Goal: Task Accomplishment & Management: Manage account settings

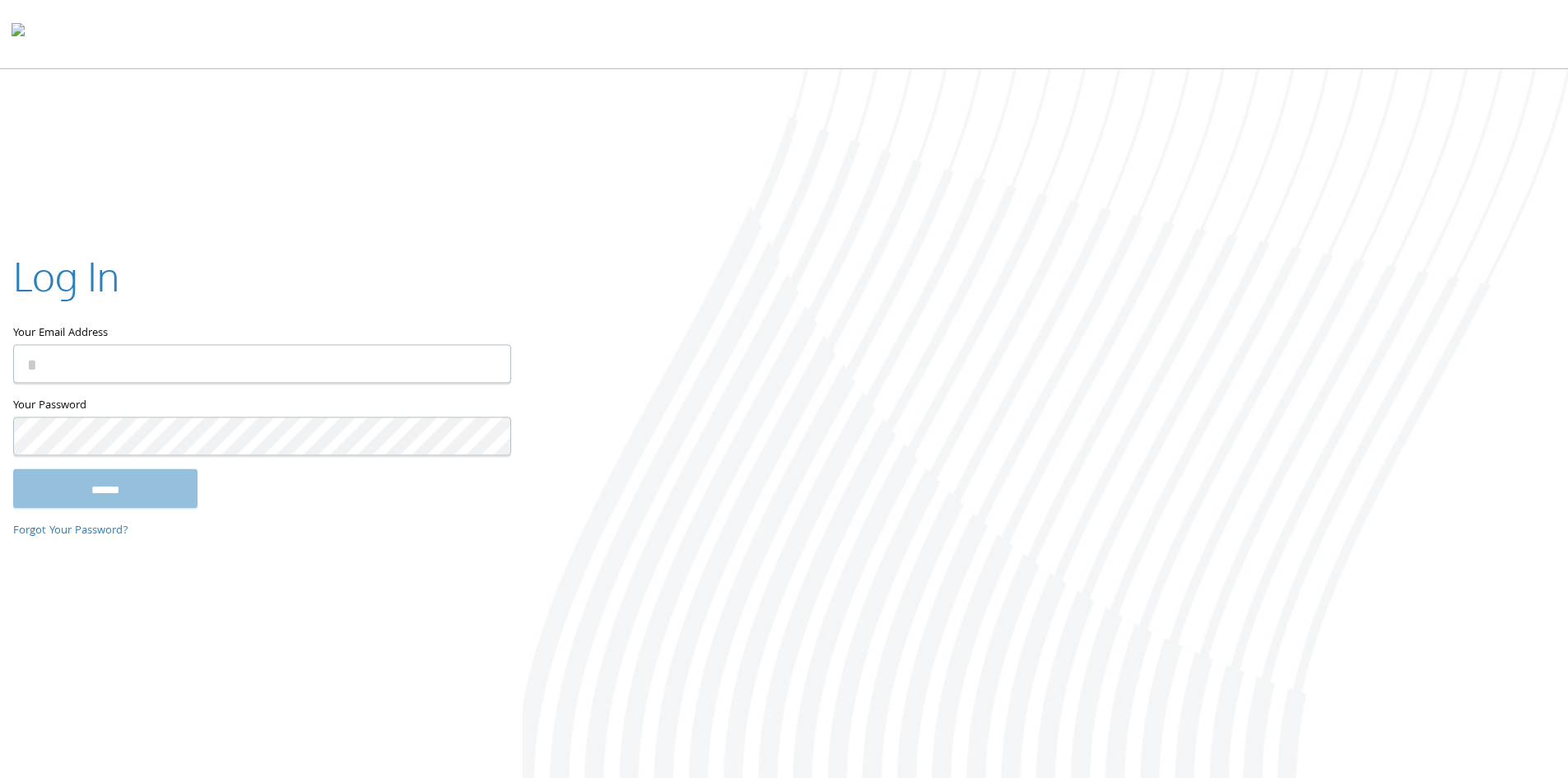
click at [242, 346] on input "Your Email Address" at bounding box center [262, 363] width 498 height 39
type input "**********"
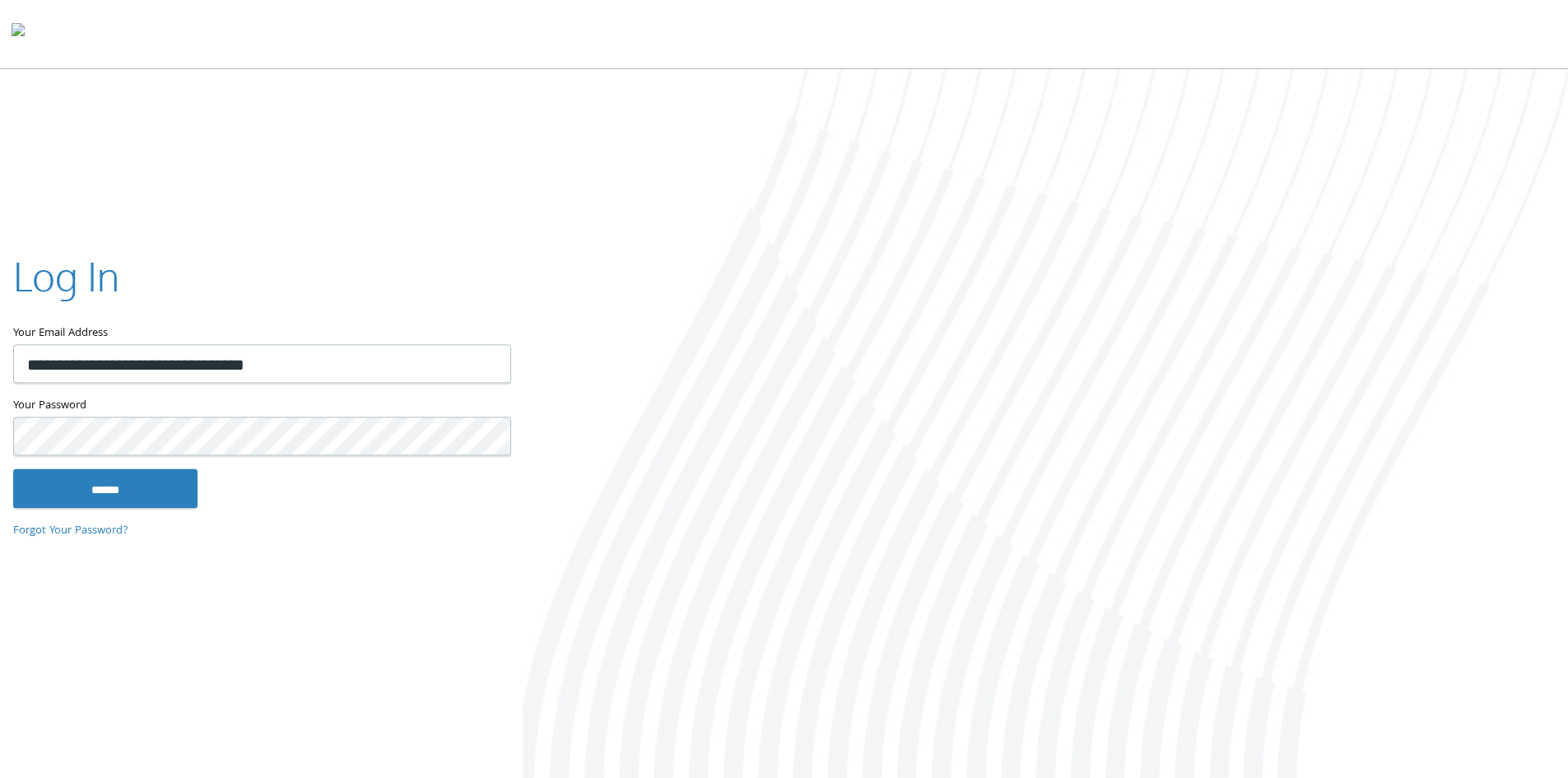
click at [13, 469] on input "******" at bounding box center [105, 488] width 185 height 40
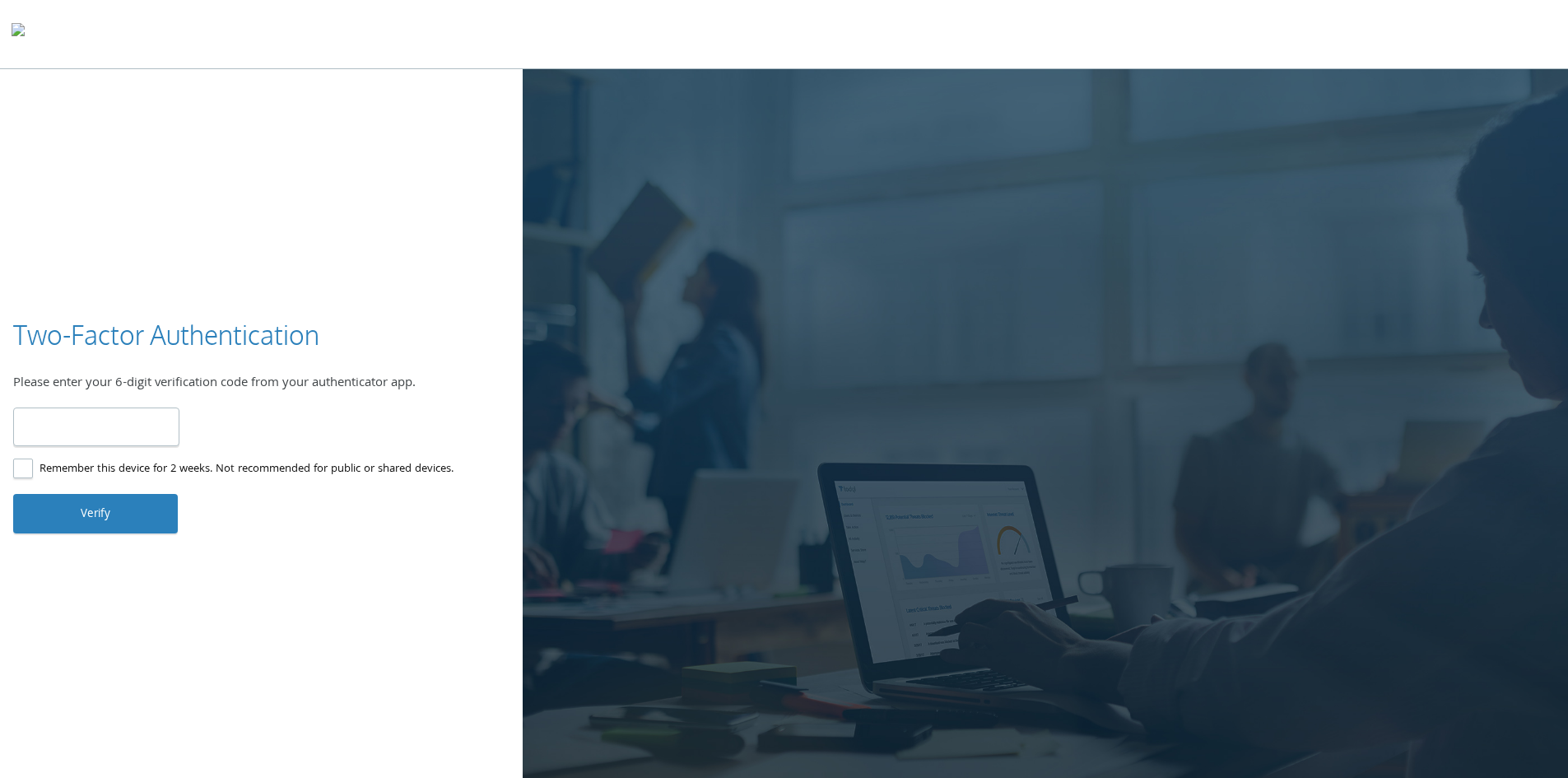
type input "******"
